Goal: Communication & Community: Answer question/provide support

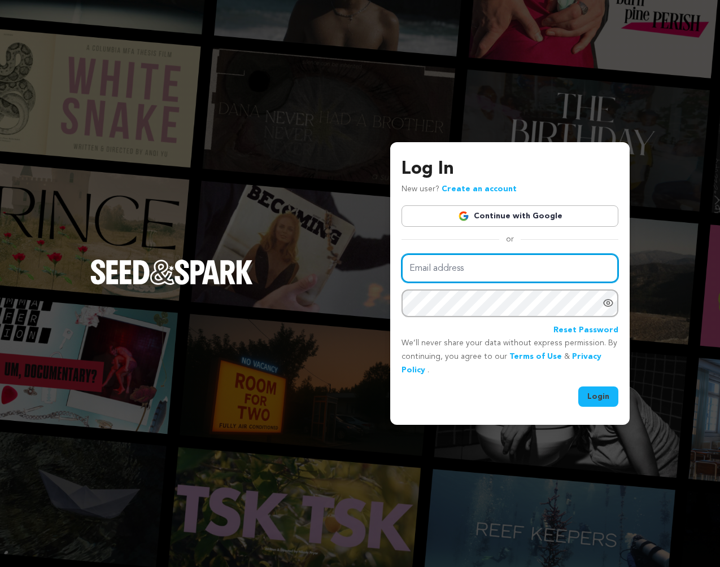
click at [504, 270] on input "Email address" at bounding box center [509, 268] width 217 height 29
type input "[EMAIL_ADDRESS][DOMAIN_NAME]"
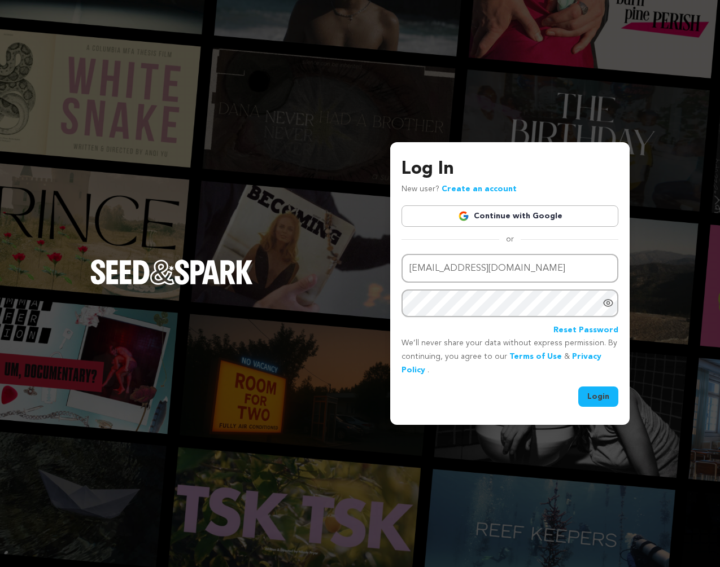
click at [598, 397] on button "Login" at bounding box center [598, 397] width 40 height 20
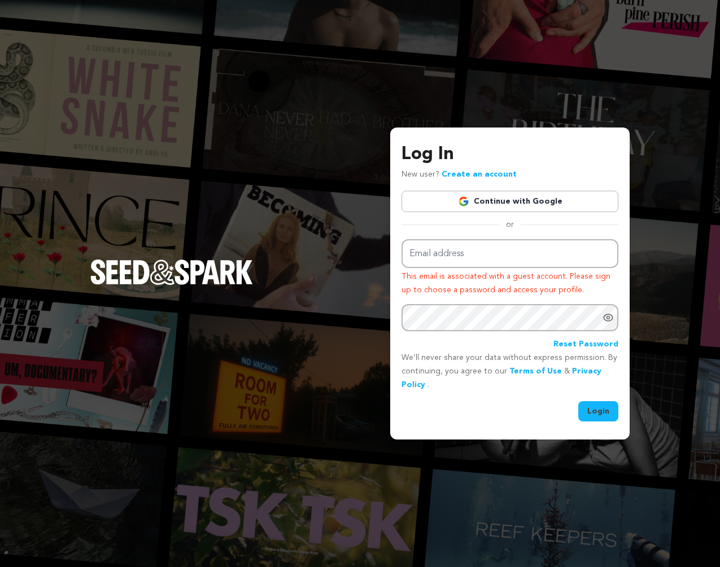
click at [491, 174] on link "Create an account" at bounding box center [478, 174] width 75 height 8
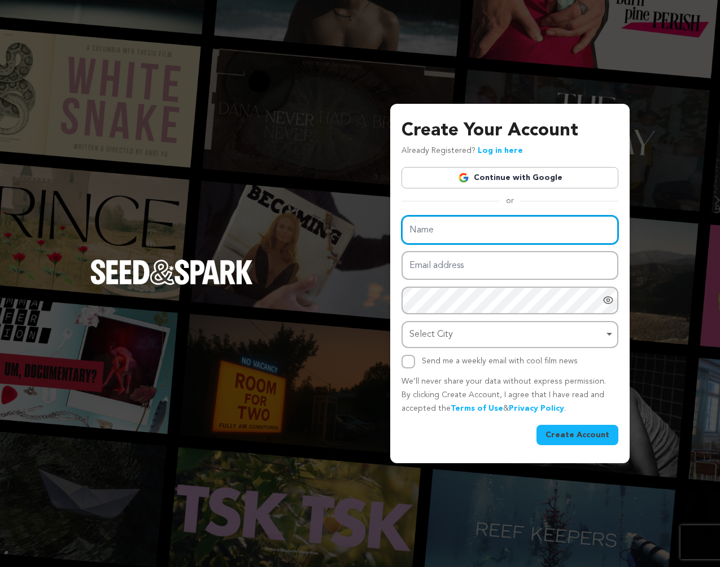
click at [482, 231] on input "Name" at bounding box center [509, 230] width 217 height 29
type input "Joseph J. Schultz"
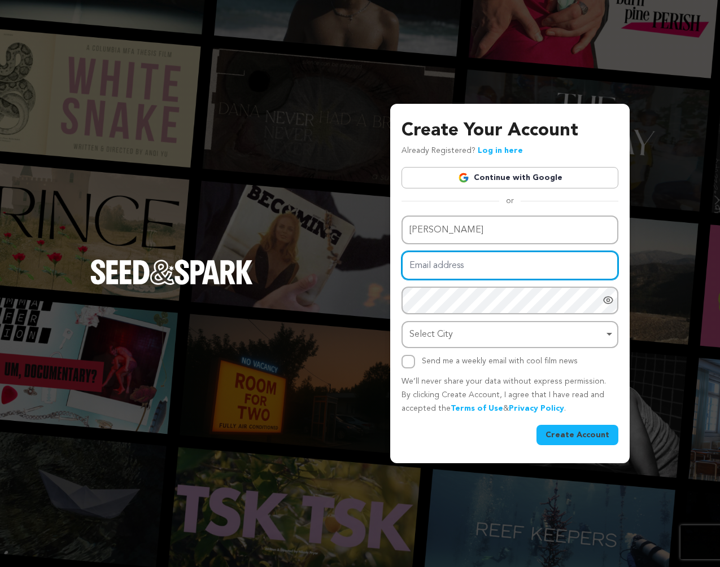
click at [477, 267] on input "Email address" at bounding box center [509, 265] width 217 height 29
type input "joejschultz@gmail.com"
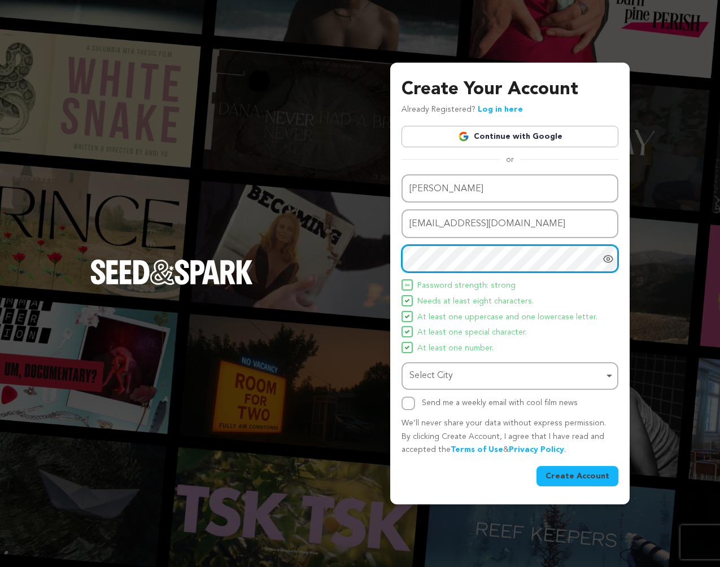
click at [478, 370] on div "Select City Remove item" at bounding box center [506, 376] width 194 height 16
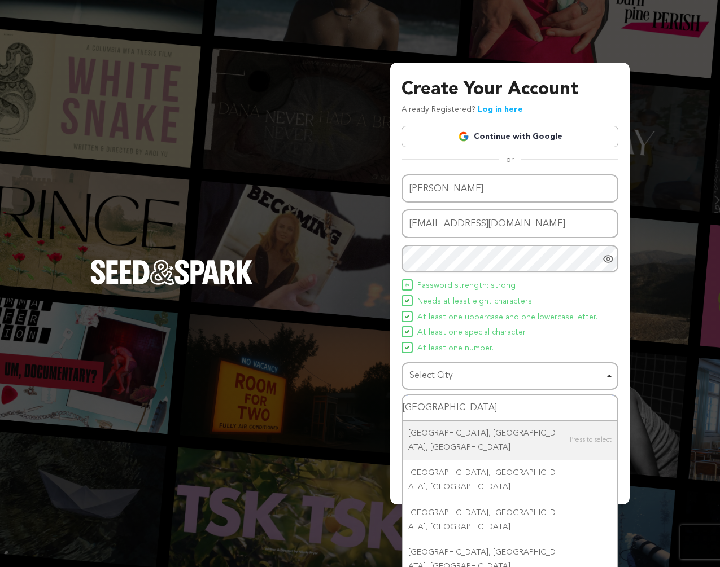
type input "SPOKANE"
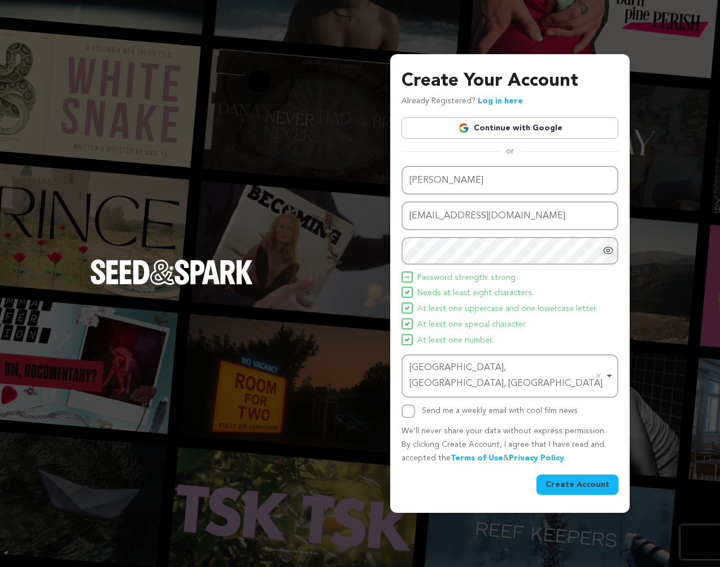
click at [608, 376] on div "Spokane, WA, USA Remove item" at bounding box center [510, 376] width 206 height 37
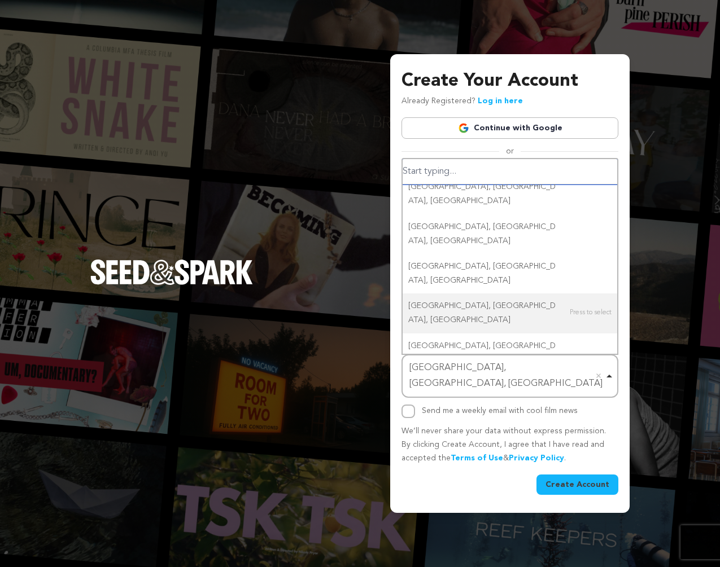
scroll to position [111, 0]
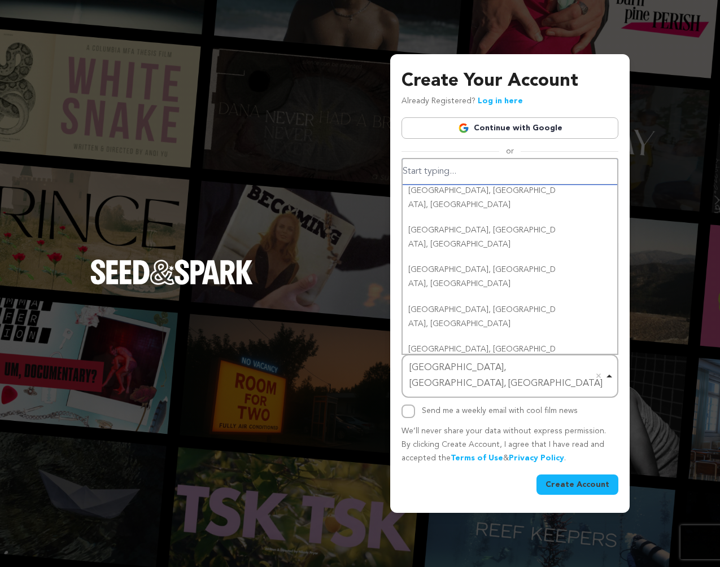
click at [514, 373] on div "Spokane, WA, USA Remove item" at bounding box center [506, 376] width 194 height 33
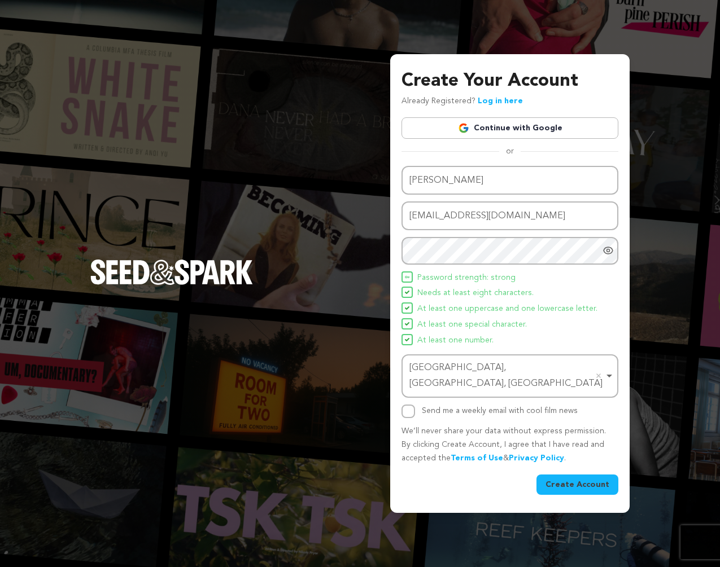
click at [510, 373] on div "Spokane, WA, USA Remove item" at bounding box center [506, 376] width 194 height 33
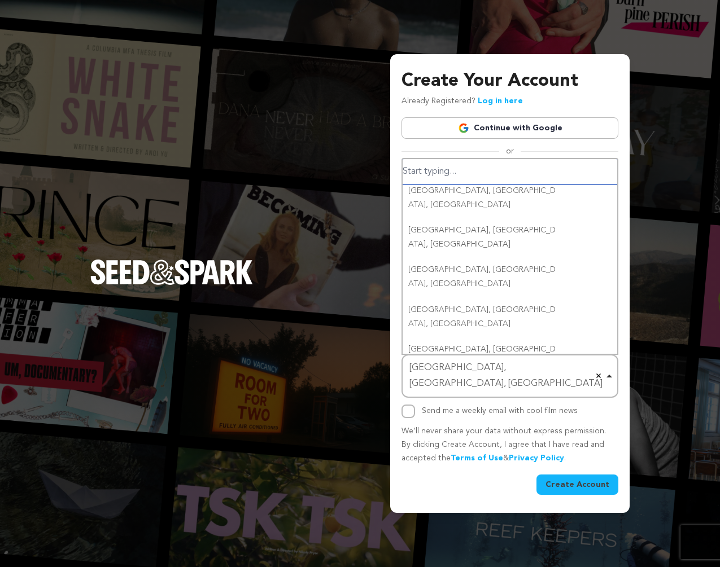
scroll to position [0, 0]
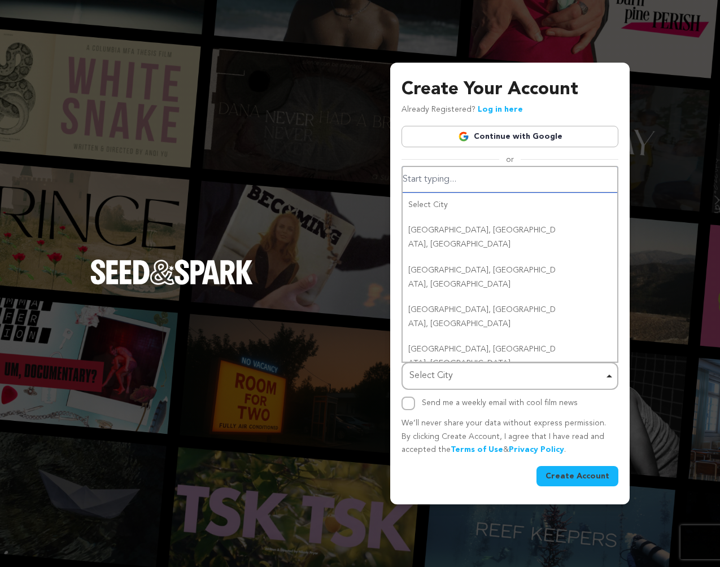
click at [480, 370] on div "Select City Remove item" at bounding box center [506, 376] width 194 height 16
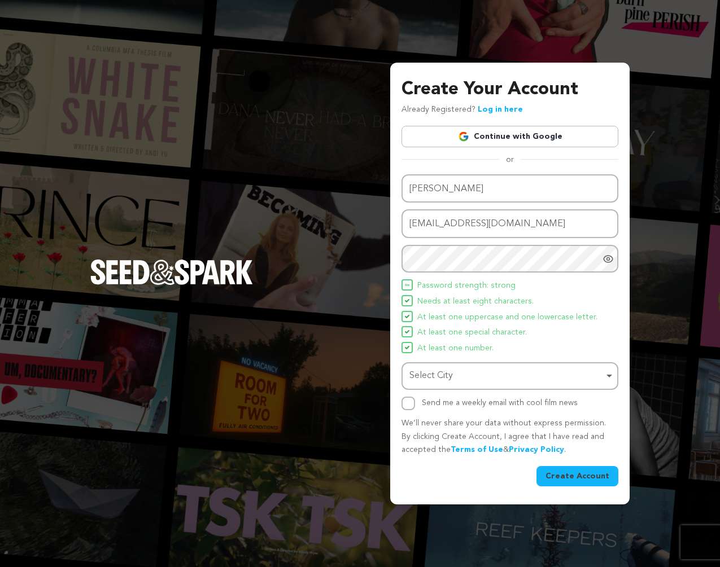
click at [480, 370] on div "Select City Remove item" at bounding box center [506, 376] width 194 height 16
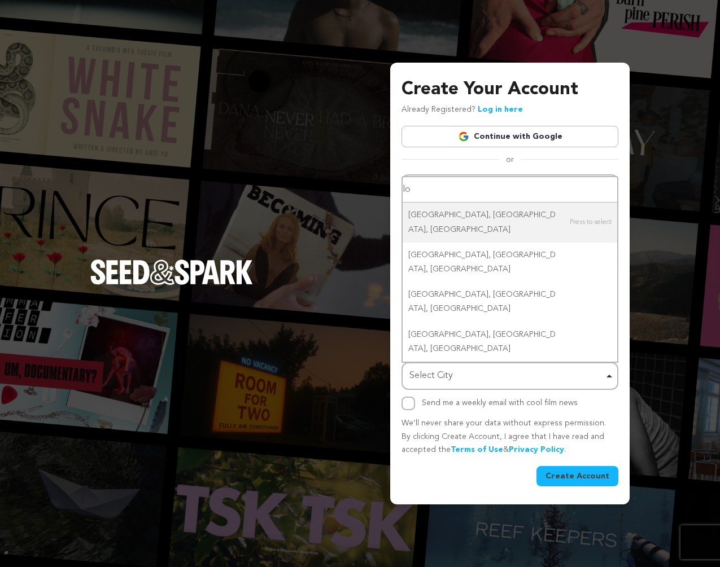
type input "l"
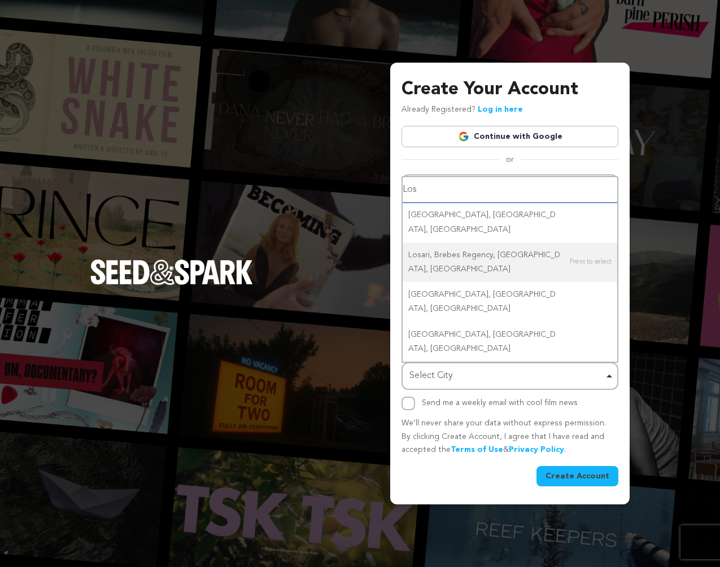
type input "Los A"
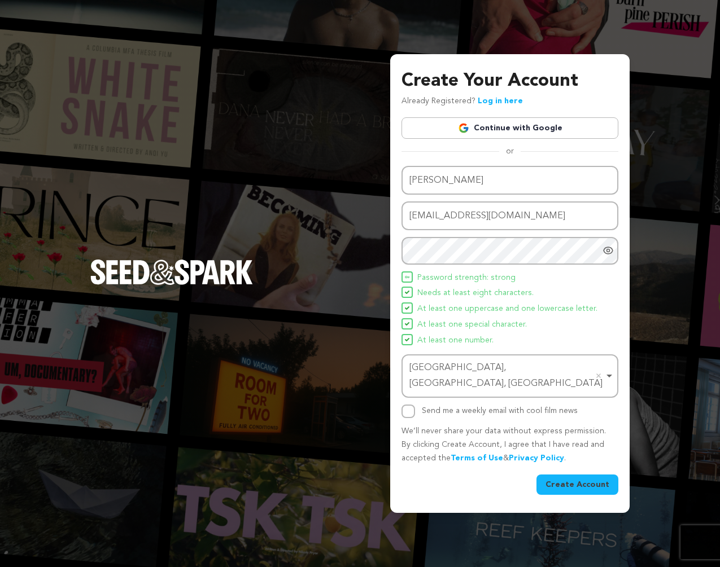
click at [583, 475] on button "Create Account" at bounding box center [577, 485] width 82 height 20
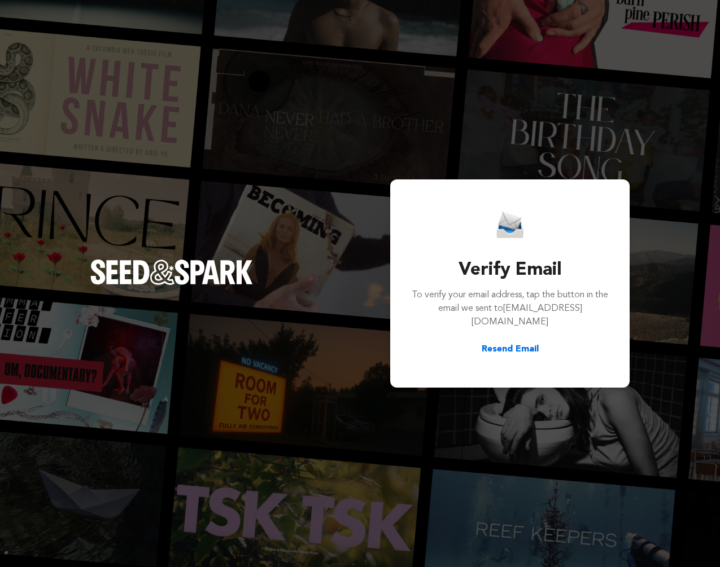
click at [506, 343] on button "Resend Email" at bounding box center [510, 350] width 57 height 14
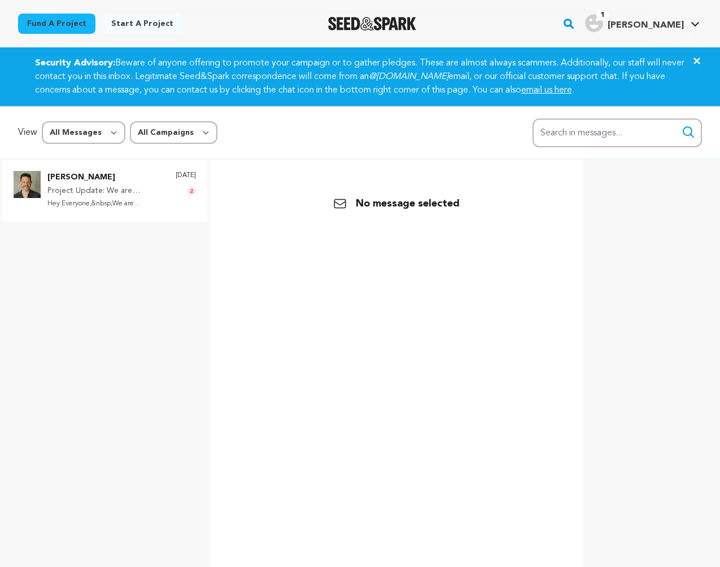
click at [108, 180] on p "[PERSON_NAME]" at bounding box center [105, 178] width 117 height 14
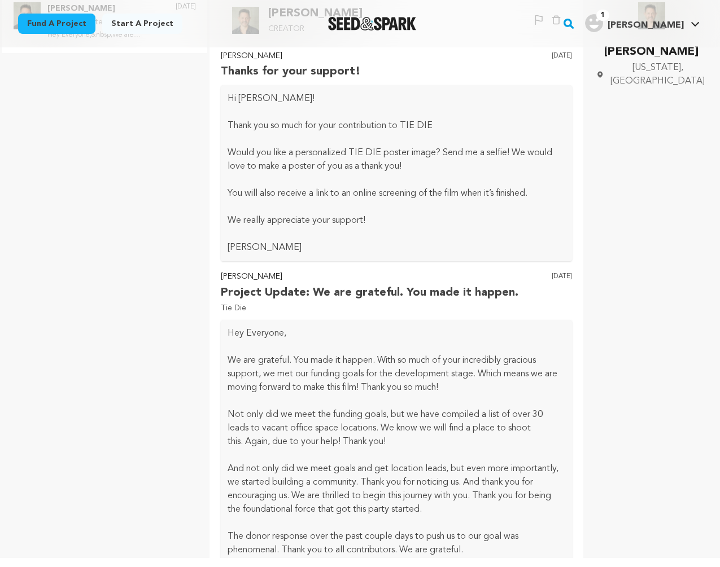
click at [609, 20] on span "1" at bounding box center [602, 15] width 13 height 11
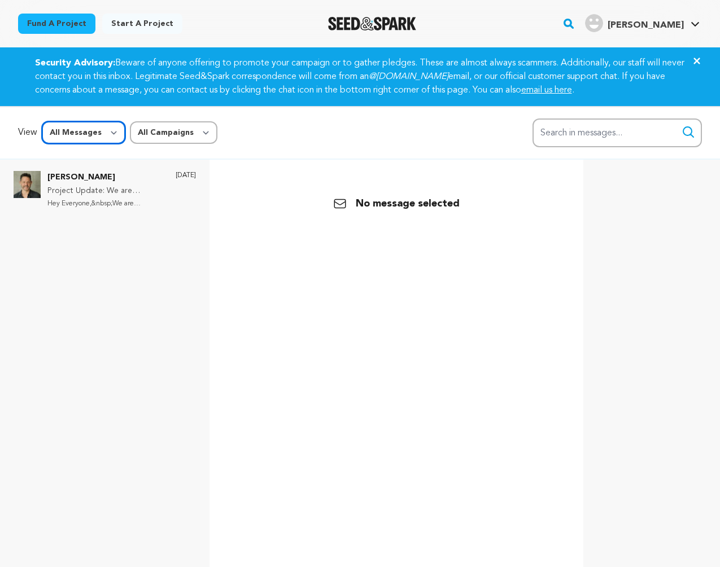
click option "All Messages" at bounding box center [0, 0] width 0 height 0
click at [89, 187] on p "Project Update: We are grateful. You made it happen." at bounding box center [105, 192] width 117 height 14
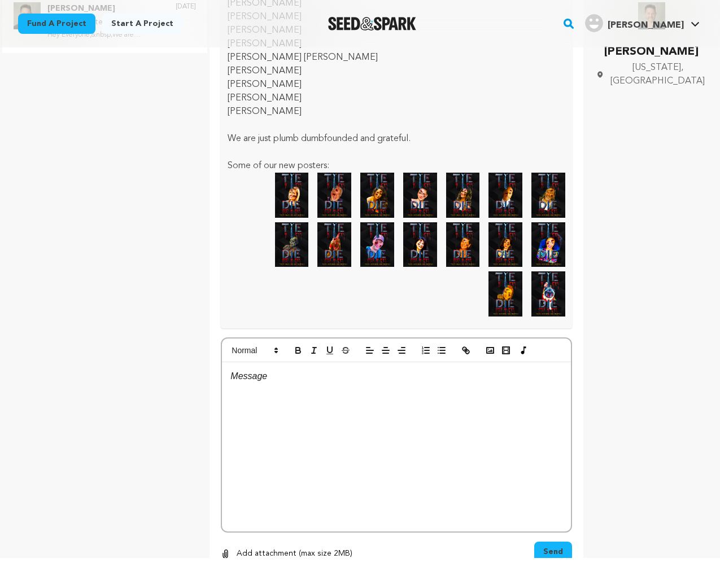
scroll to position [872, 0]
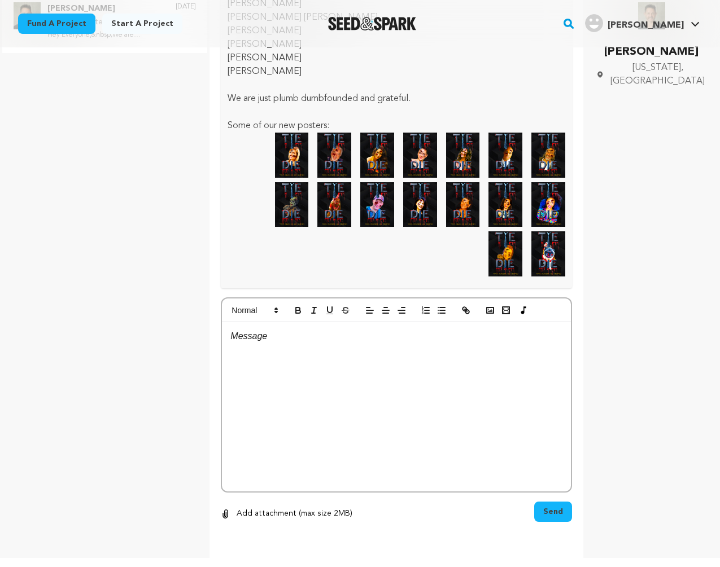
click at [374, 339] on p at bounding box center [396, 336] width 332 height 15
click at [412, 338] on p "Hey [PERSON_NAME]! So happy your campaign was sucessful" at bounding box center [396, 336] width 332 height 15
click at [462, 340] on p "Hey [PERSON_NAME]! So happy your campaign was successful" at bounding box center [396, 336] width 332 height 15
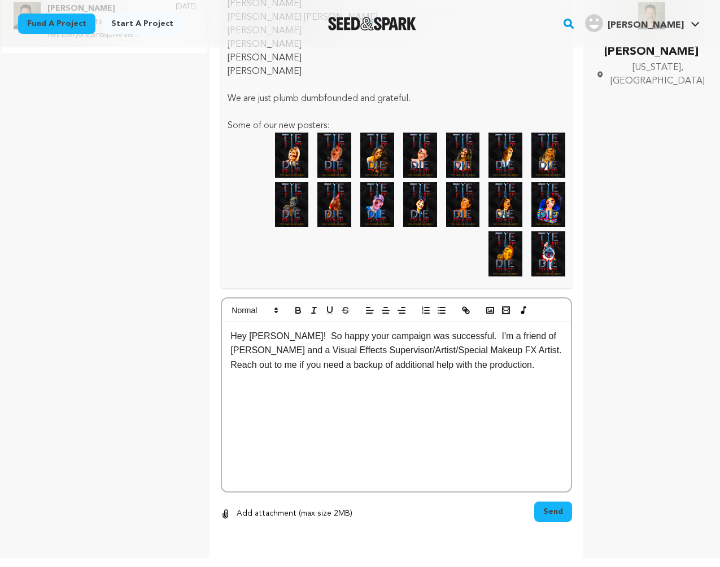
click at [406, 352] on p "Hey [PERSON_NAME]! So happy your campaign was successful. I'm a friend of [PERS…" at bounding box center [396, 350] width 332 height 43
click at [311, 381] on p "Hey [PERSON_NAME]! So happy your campaign was successful. I'm a friend of [PERS…" at bounding box center [396, 358] width 332 height 58
drag, startPoint x: 416, startPoint y: 383, endPoint x: 294, endPoint y: 377, distance: 122.1
click at [294, 377] on p "Hey [PERSON_NAME]! So happy your campaign was successful. I'm a friend of [PERS…" at bounding box center [396, 358] width 332 height 58
click at [474, 366] on p "Hey [PERSON_NAME]! So happy your campaign was successful. I'm a friend of [PERS…" at bounding box center [396, 358] width 332 height 58
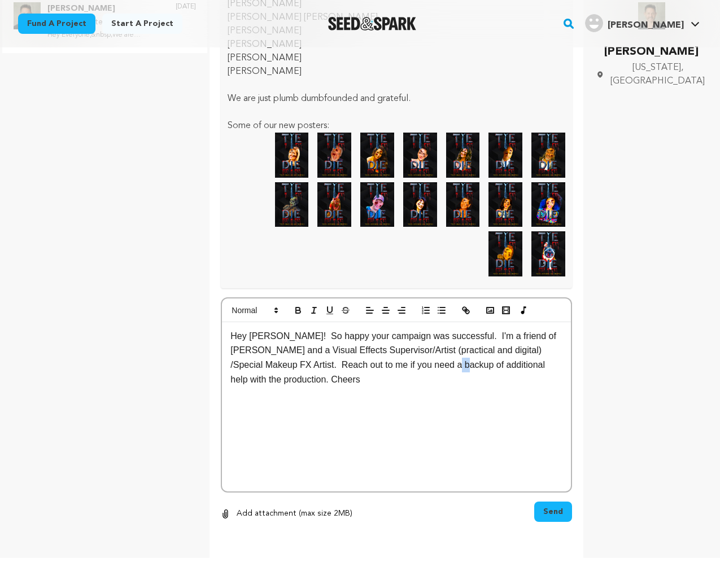
click at [474, 366] on p "Hey [PERSON_NAME]! So happy your campaign was successful. I'm a friend of [PERS…" at bounding box center [396, 358] width 332 height 58
click at [238, 514] on p "Add attachment (max size 2MB)" at bounding box center [295, 515] width 116 height 14
click at [298, 381] on p "Hey Chris! So happy your campaign was successful. I'm a friend of Jennifer Tung…" at bounding box center [396, 358] width 332 height 58
click at [226, 515] on icon "button" at bounding box center [225, 514] width 5 height 9
click at [248, 514] on p "Add attachment (max size 2MB)" at bounding box center [295, 515] width 116 height 14
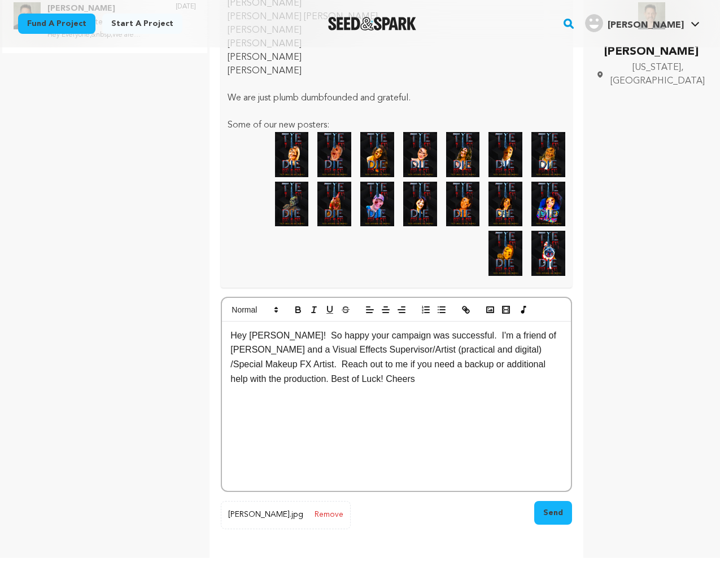
click at [557, 512] on span "Send" at bounding box center [553, 513] width 20 height 11
